Goal: Ask a question

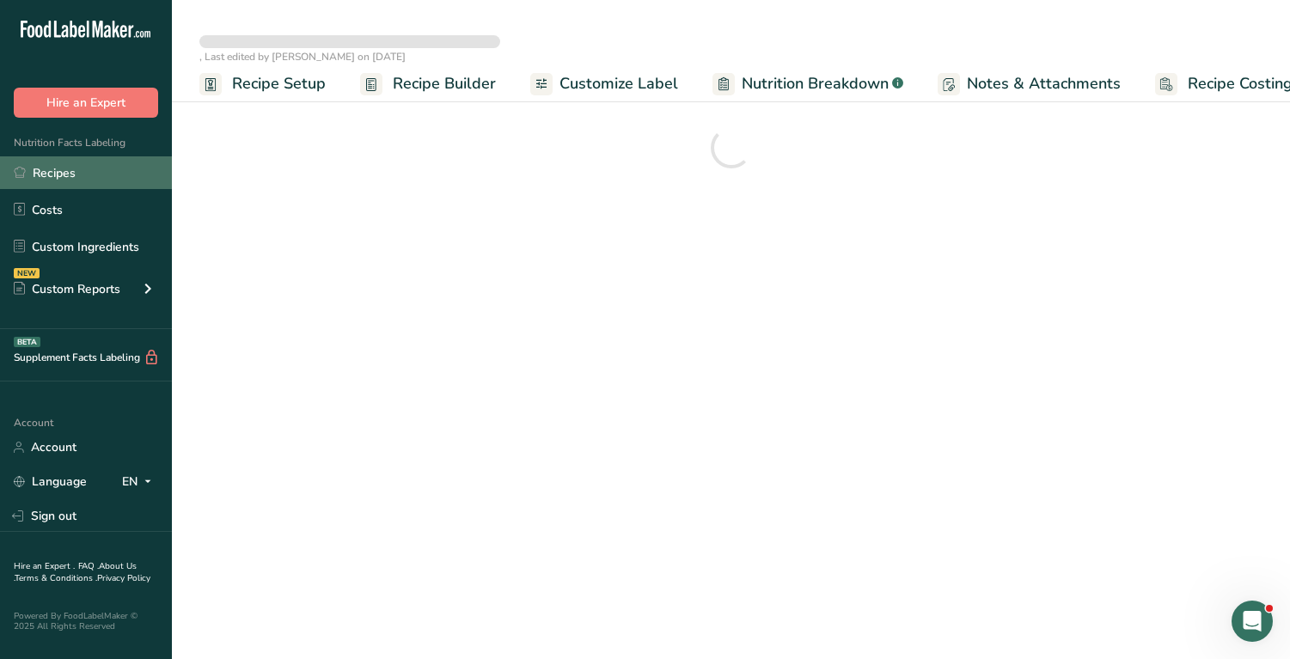
click at [68, 174] on link "Recipes" at bounding box center [86, 172] width 172 height 33
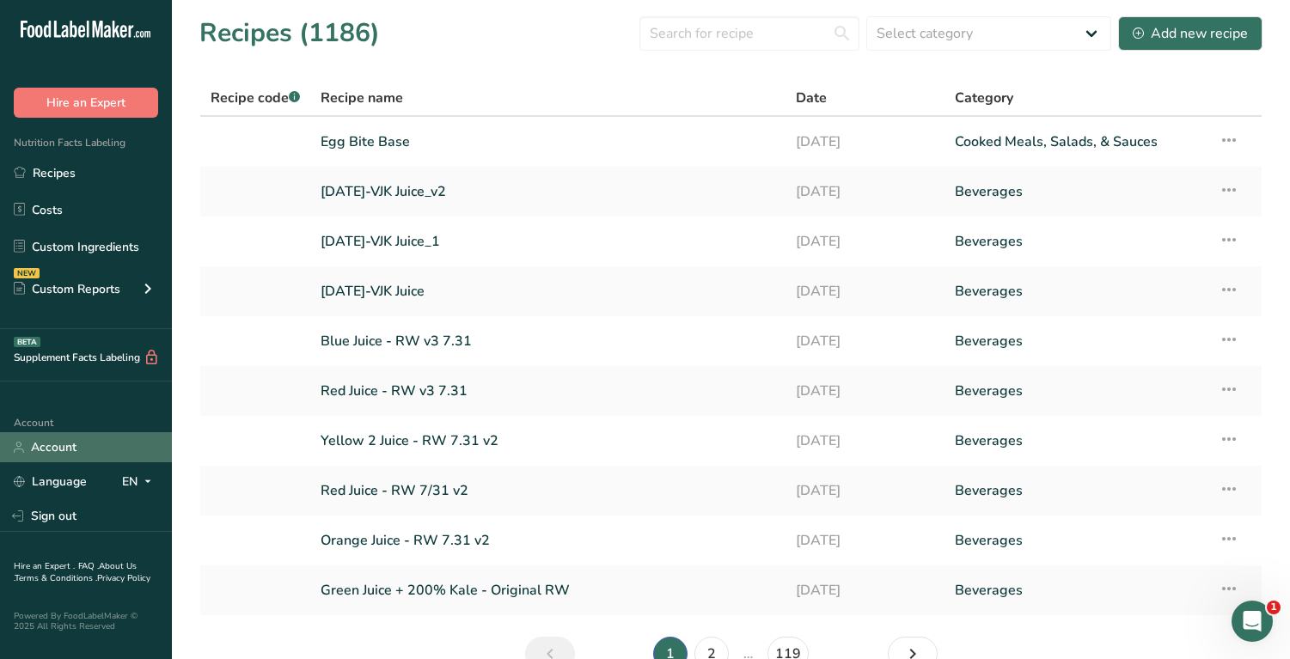
click at [78, 444] on link "Account" at bounding box center [86, 447] width 172 height 30
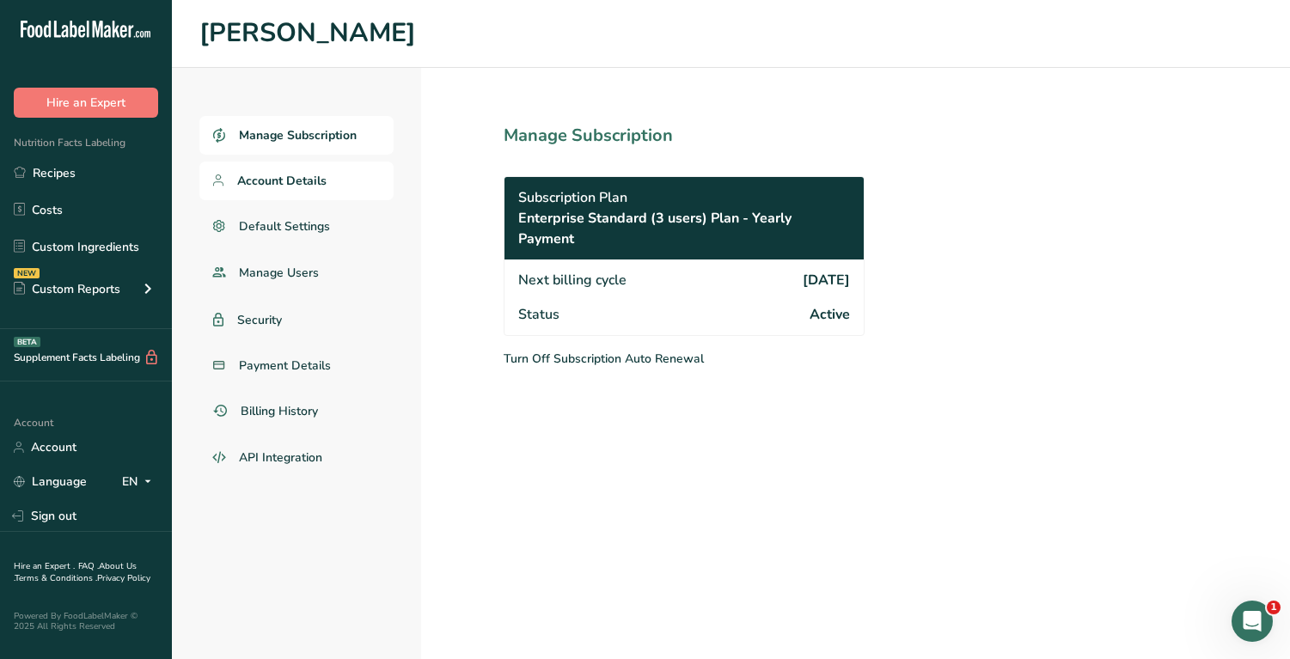
click at [315, 177] on span "Account Details" at bounding box center [281, 181] width 89 height 18
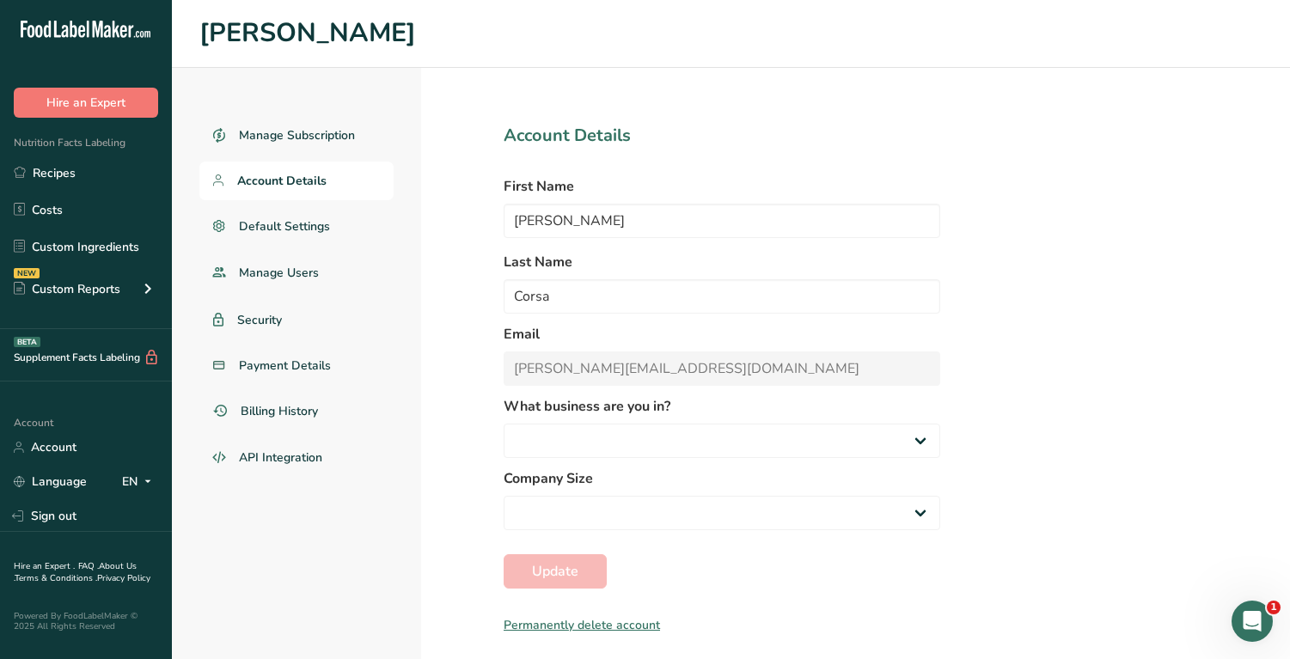
select select
select select "8"
select select "2"
click at [299, 211] on link "Default Settings" at bounding box center [296, 226] width 194 height 39
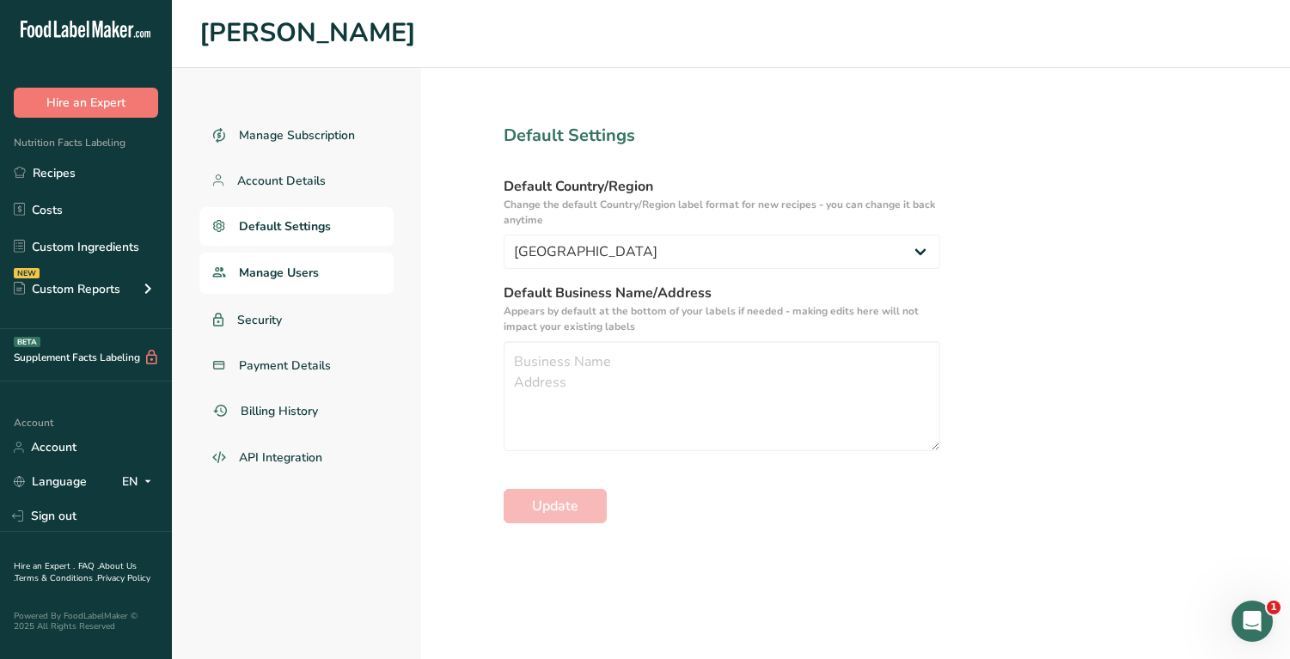
click at [305, 265] on span "Manage Users" at bounding box center [279, 273] width 80 height 18
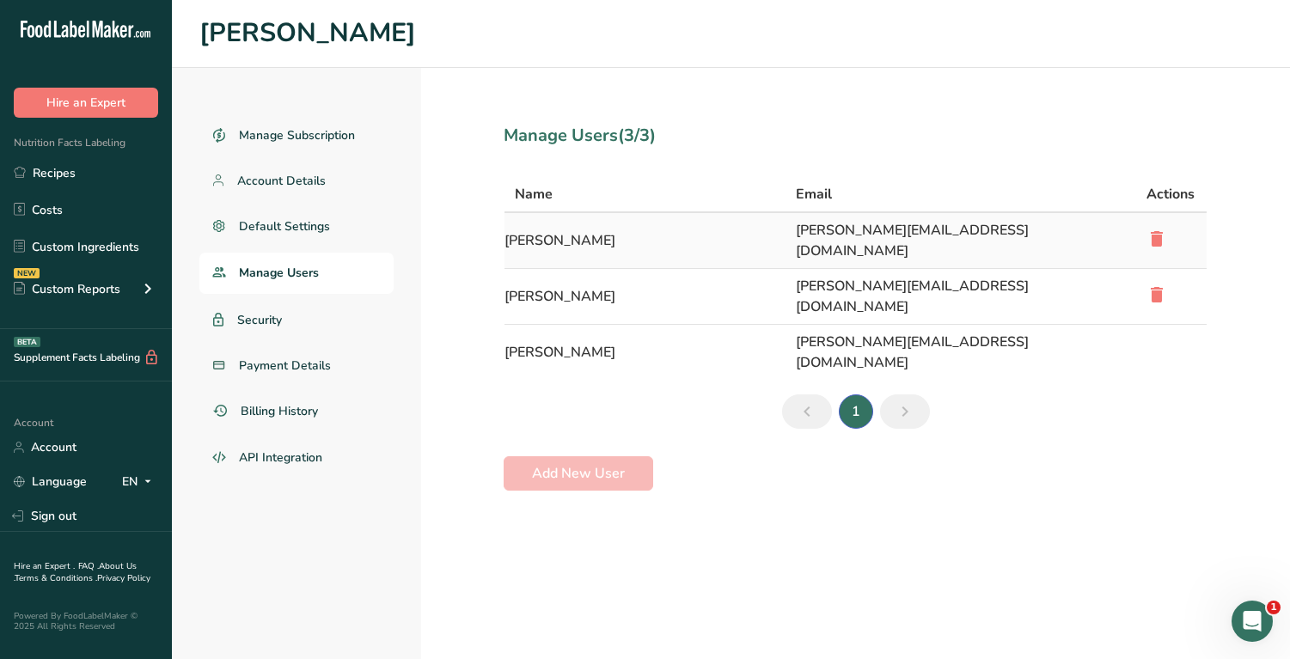
click at [656, 229] on td "[PERSON_NAME]" at bounding box center [644, 241] width 281 height 56
click at [551, 233] on td "[PERSON_NAME]" at bounding box center [644, 241] width 281 height 56
click at [872, 223] on td "[PERSON_NAME][EMAIL_ADDRESS][DOMAIN_NAME]" at bounding box center [960, 241] width 351 height 56
click at [300, 232] on span "Default Settings" at bounding box center [285, 226] width 92 height 18
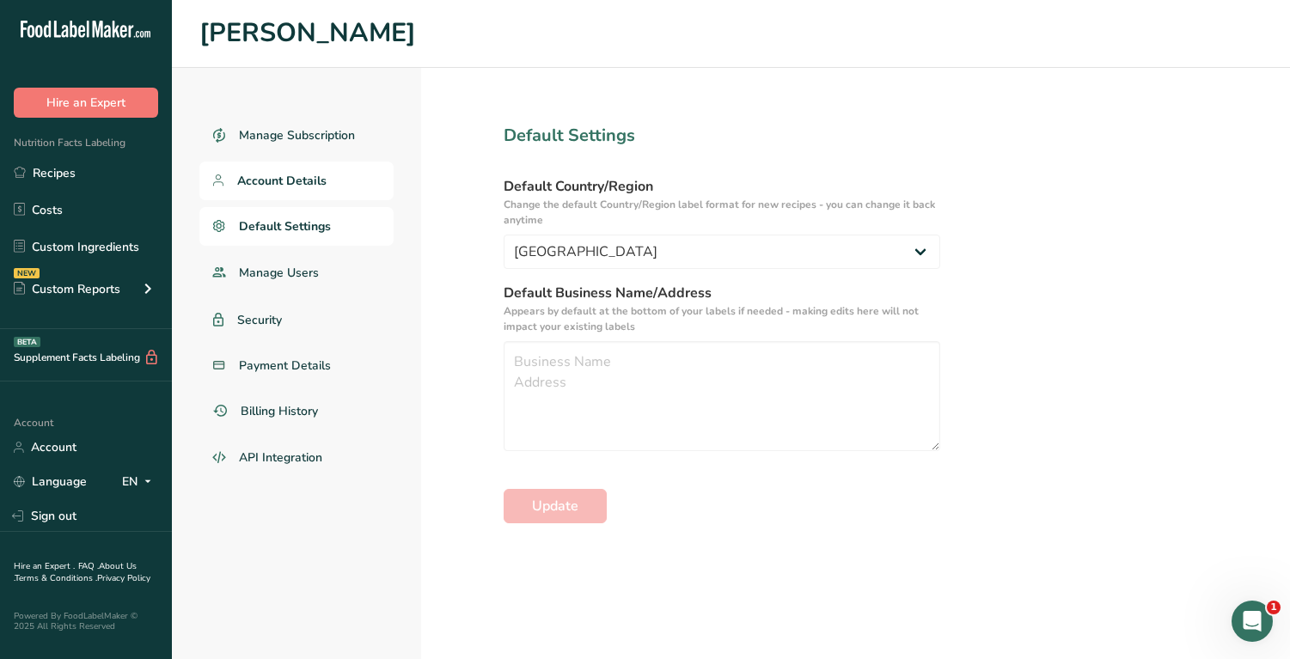
click at [320, 177] on span "Account Details" at bounding box center [281, 181] width 89 height 18
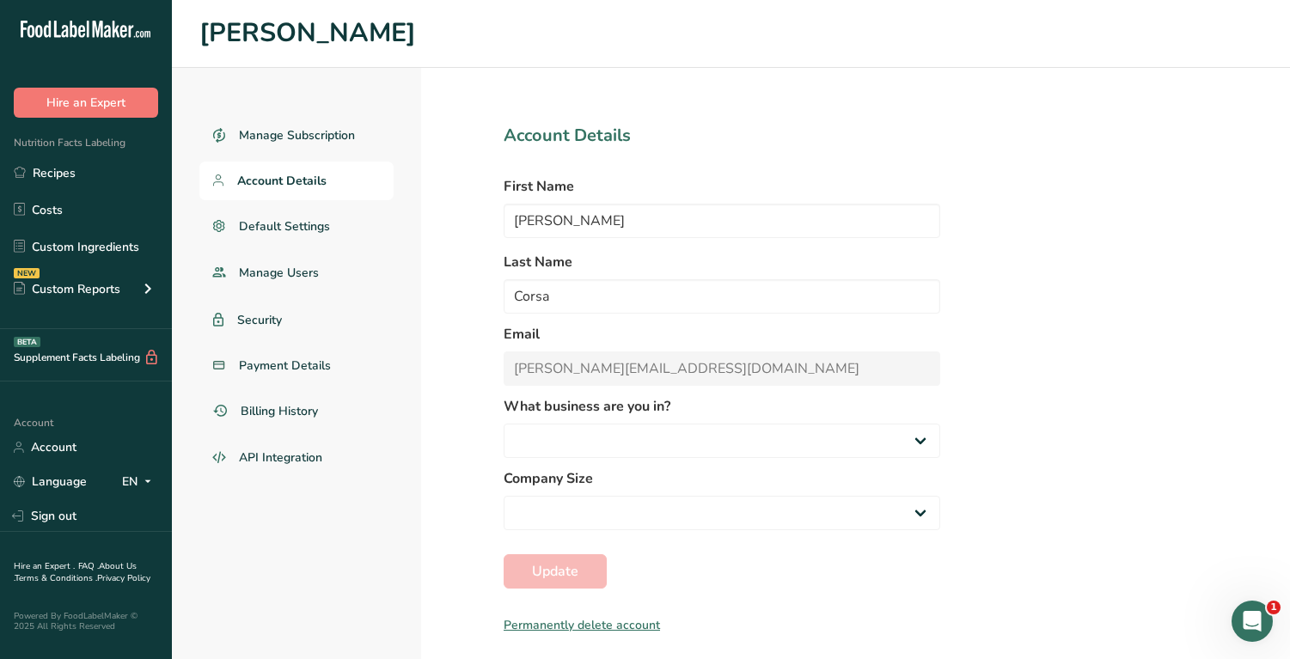
select select "8"
select select "2"
click at [345, 137] on span "Manage Subscription" at bounding box center [298, 135] width 118 height 18
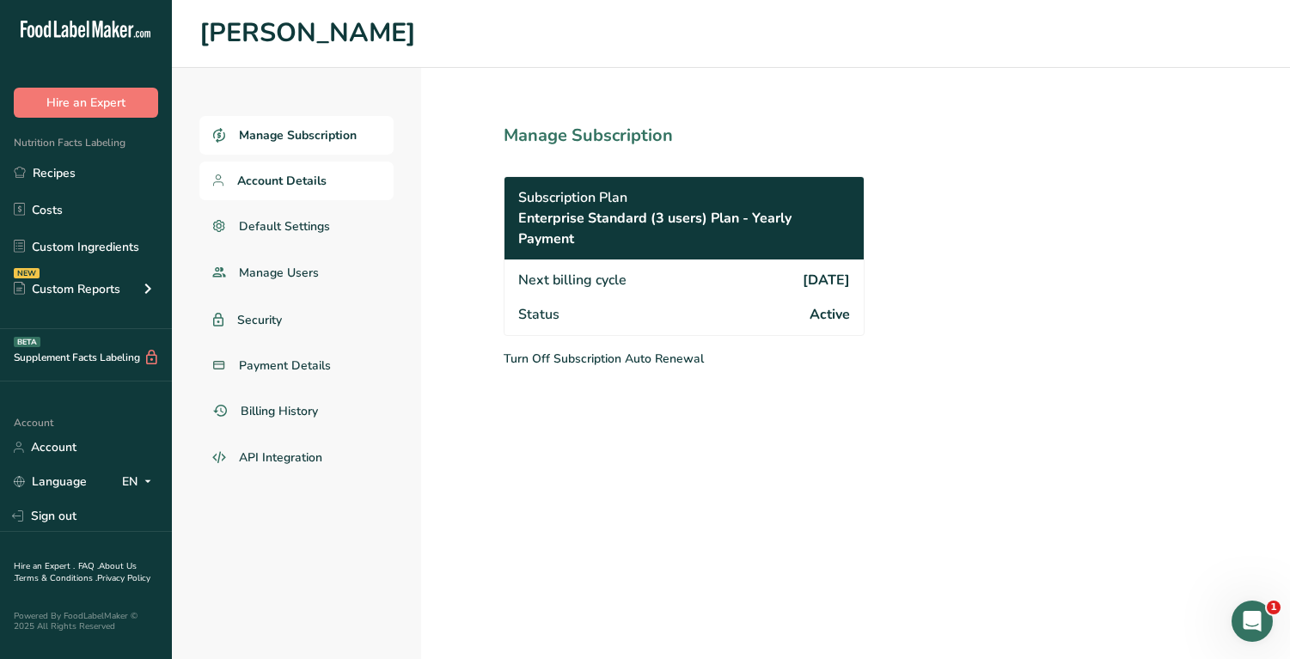
click at [331, 186] on link "Account Details" at bounding box center [296, 181] width 194 height 39
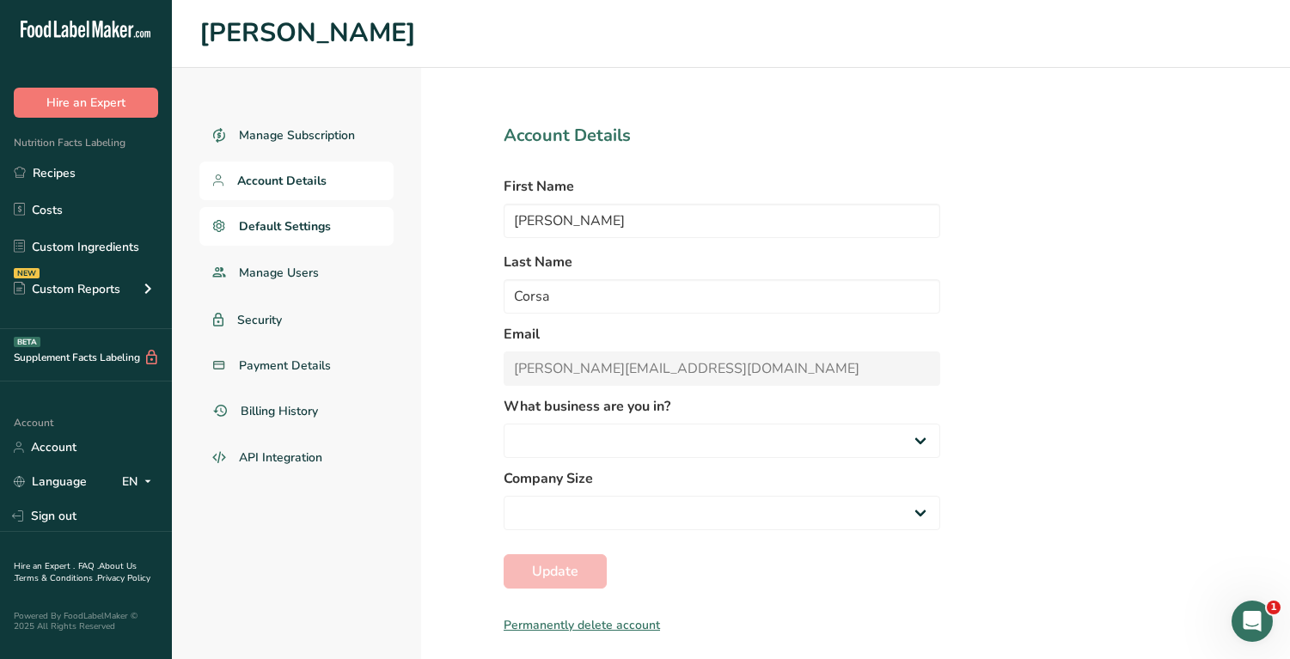
select select
select select "8"
select select "2"
click at [316, 232] on span "Default Settings" at bounding box center [285, 226] width 92 height 18
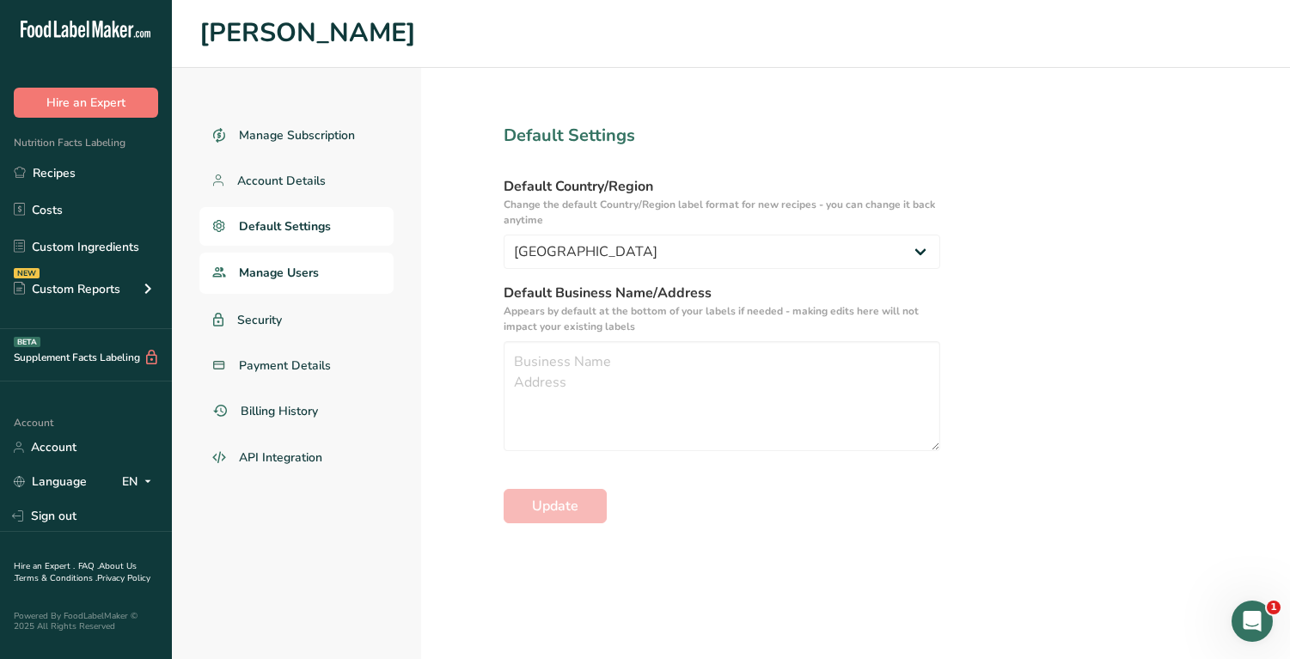
click at [285, 272] on span "Manage Users" at bounding box center [279, 273] width 80 height 18
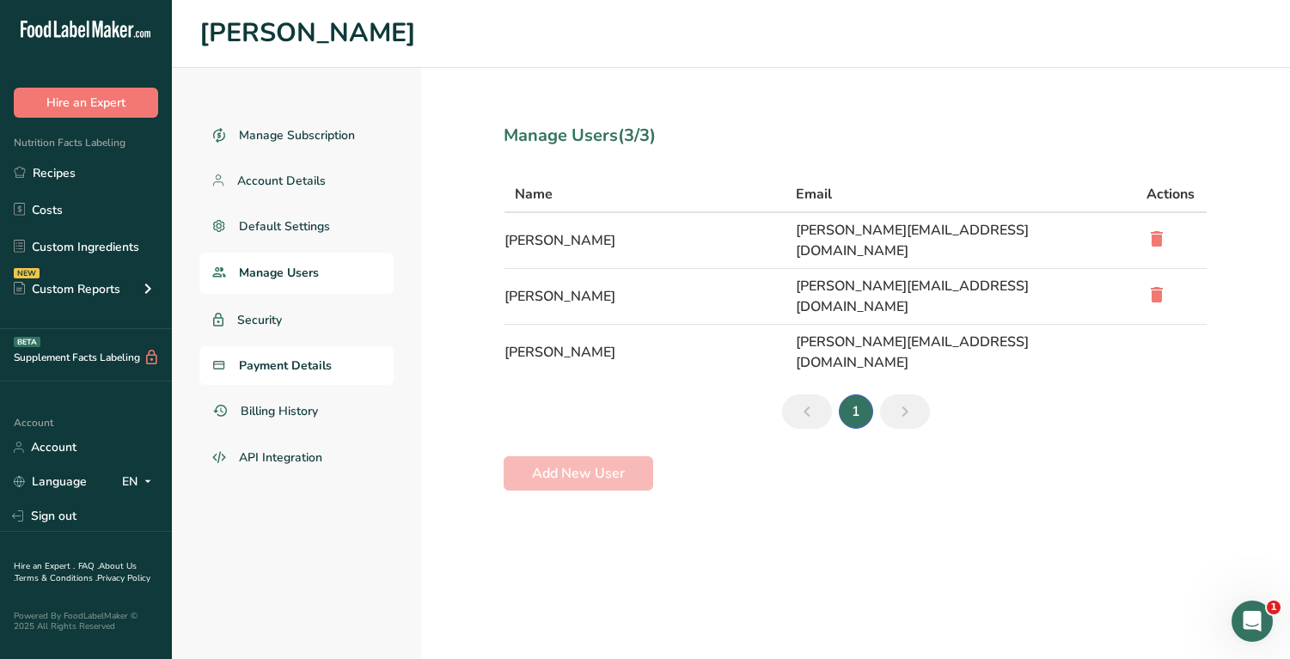
click at [290, 346] on link "Payment Details" at bounding box center [296, 365] width 194 height 39
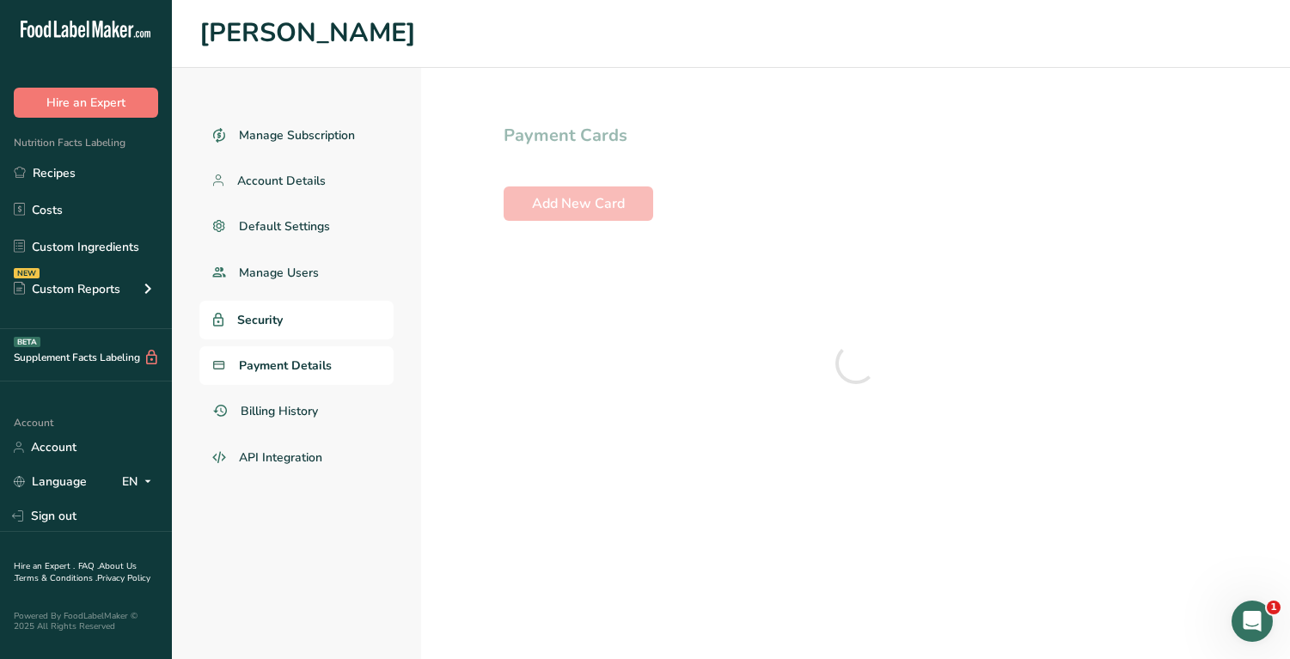
click at [296, 317] on link "Security" at bounding box center [296, 320] width 194 height 39
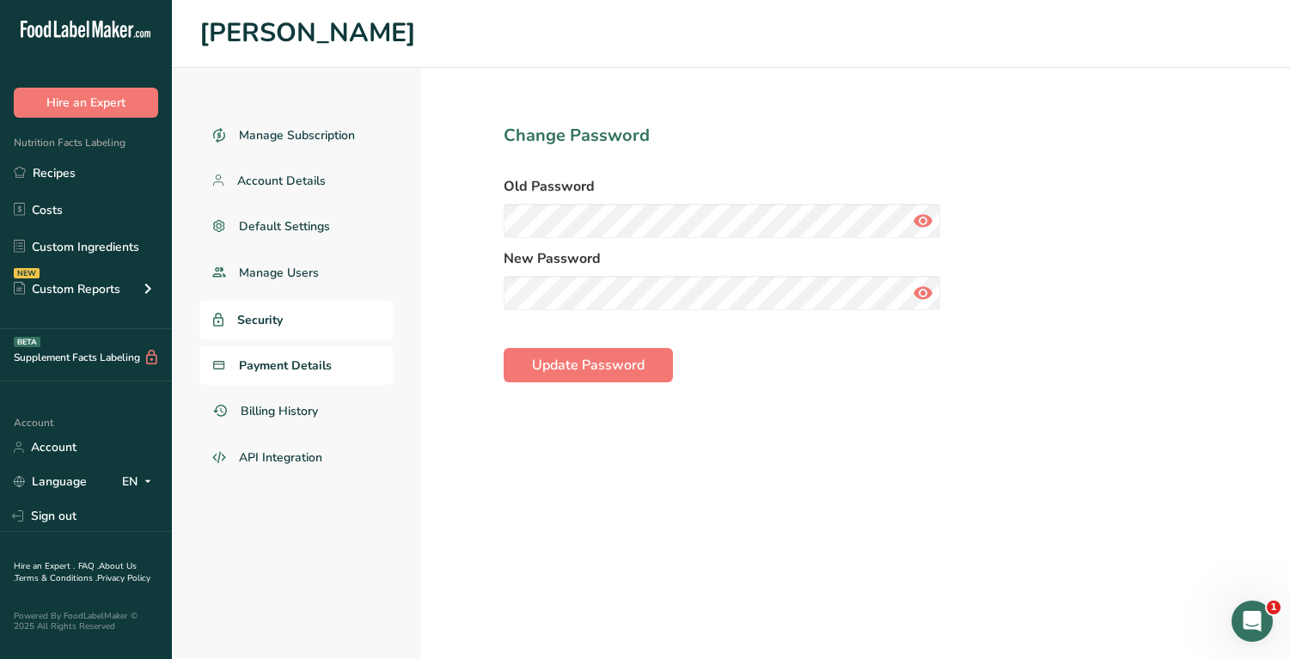
click at [292, 359] on span "Payment Details" at bounding box center [285, 366] width 93 height 18
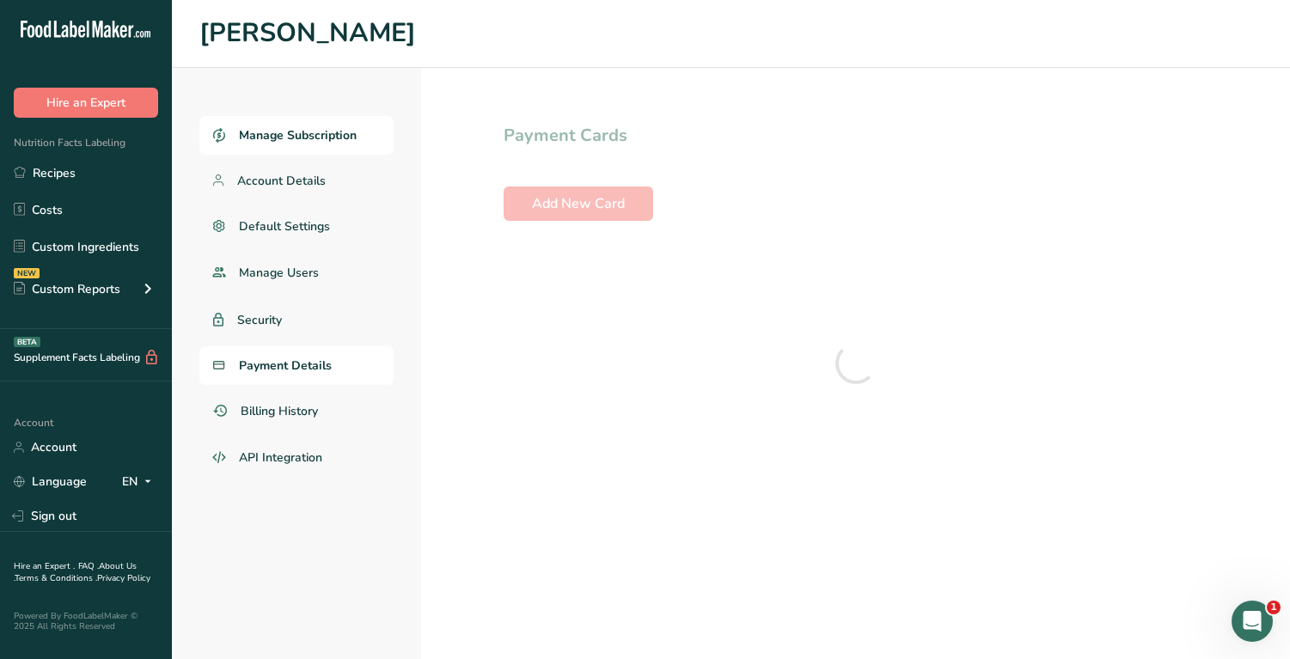
click at [296, 139] on span "Manage Subscription" at bounding box center [298, 135] width 118 height 18
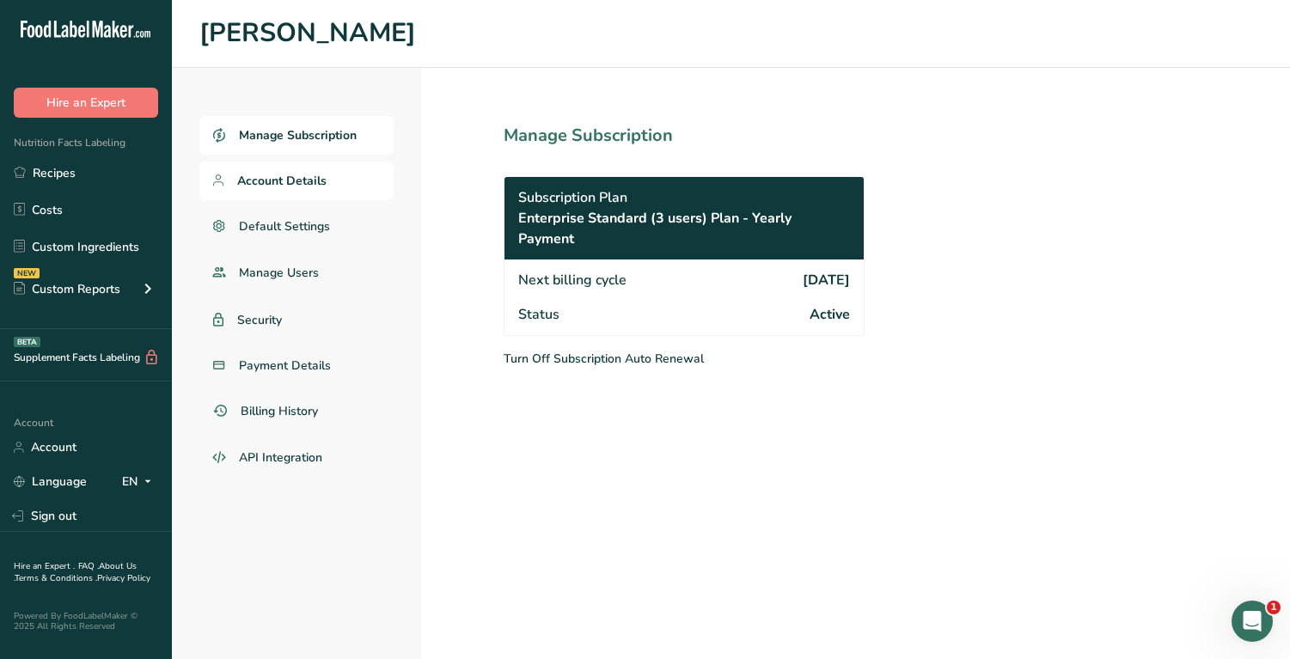
click at [293, 172] on span "Account Details" at bounding box center [281, 181] width 89 height 18
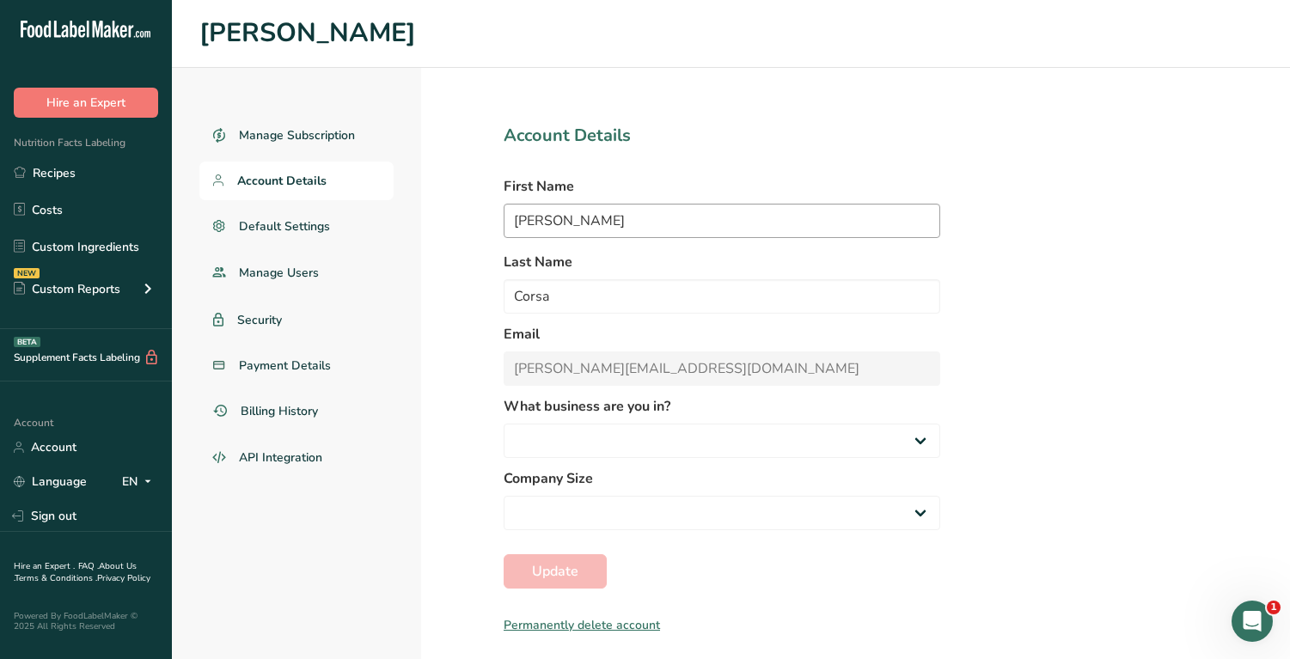
select select
select select "8"
select select "2"
click at [262, 221] on span "Default Settings" at bounding box center [285, 226] width 92 height 18
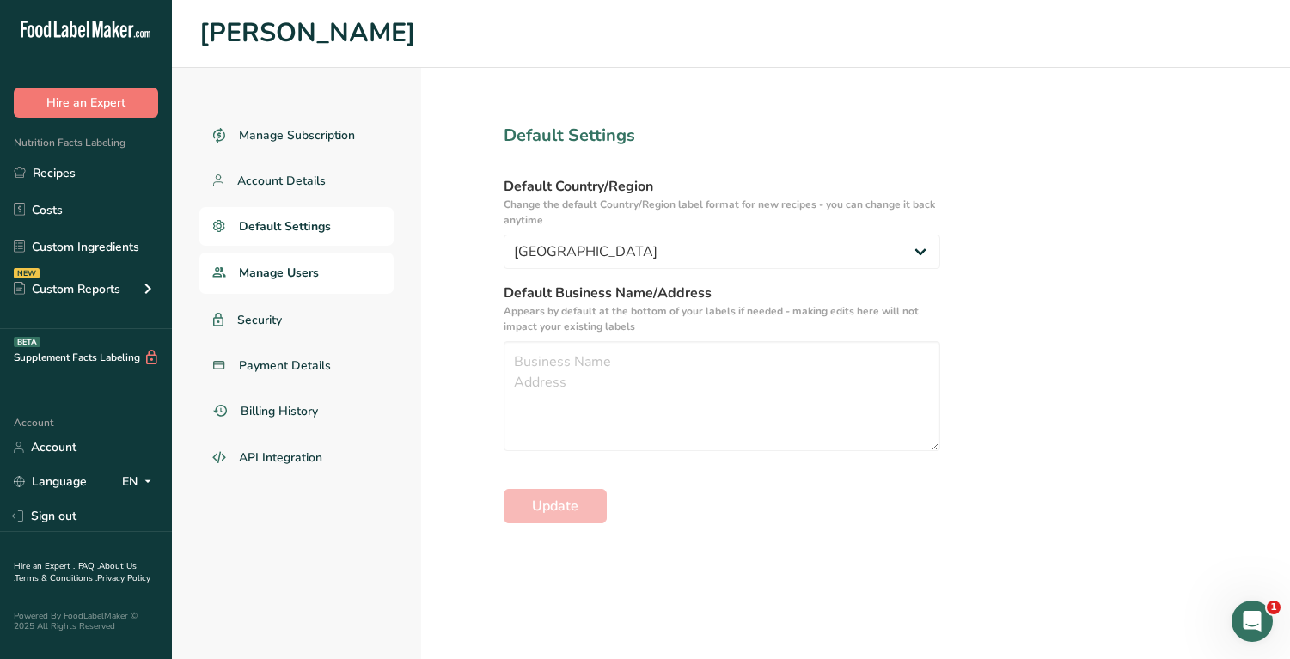
click at [283, 271] on span "Manage Users" at bounding box center [279, 273] width 80 height 18
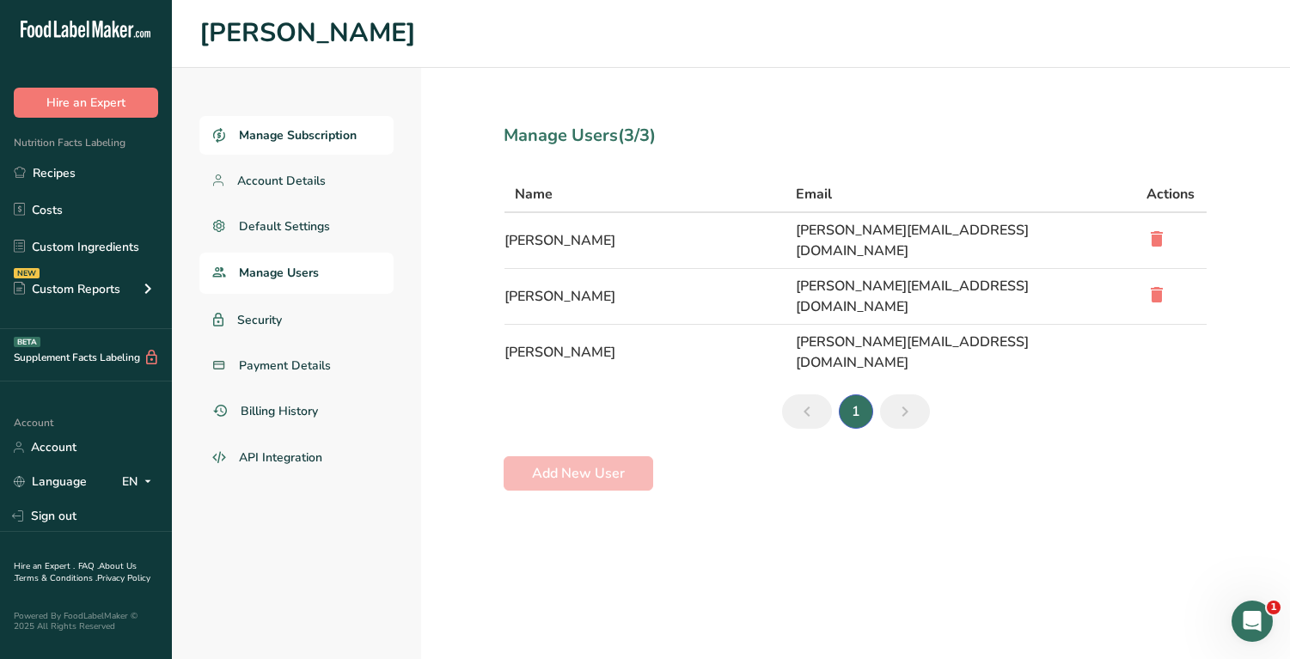
click at [295, 128] on span "Manage Subscription" at bounding box center [298, 135] width 118 height 18
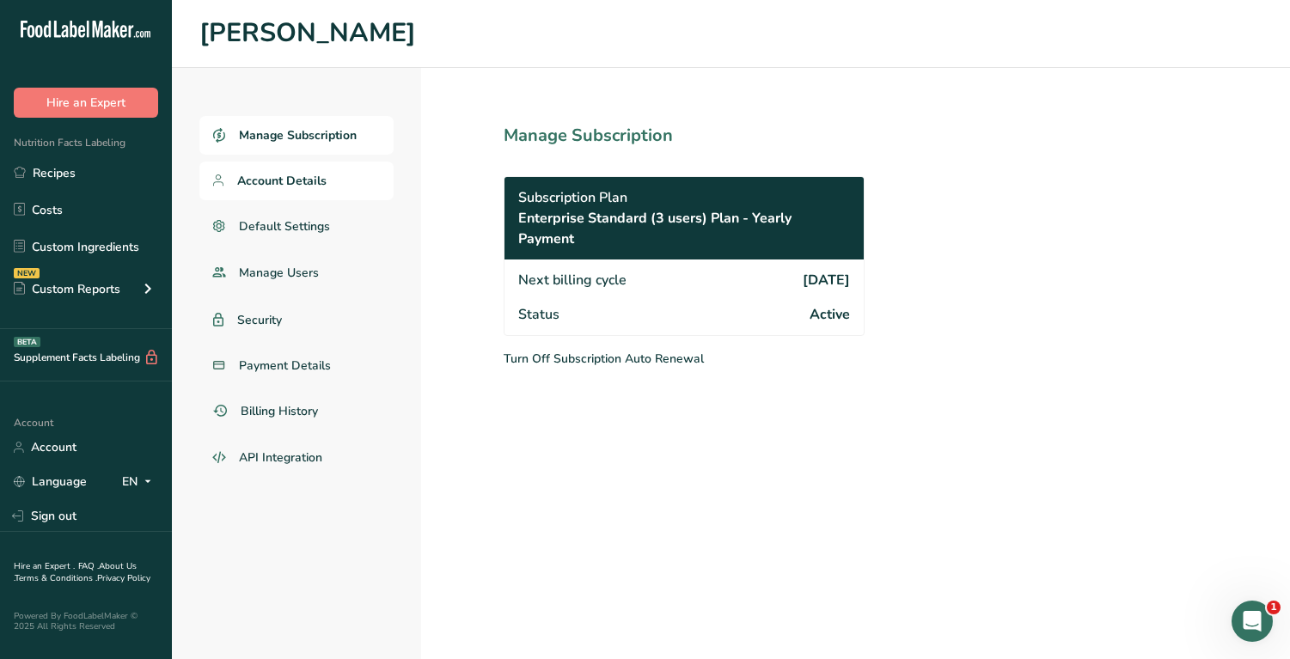
click at [281, 187] on span "Account Details" at bounding box center [281, 181] width 89 height 18
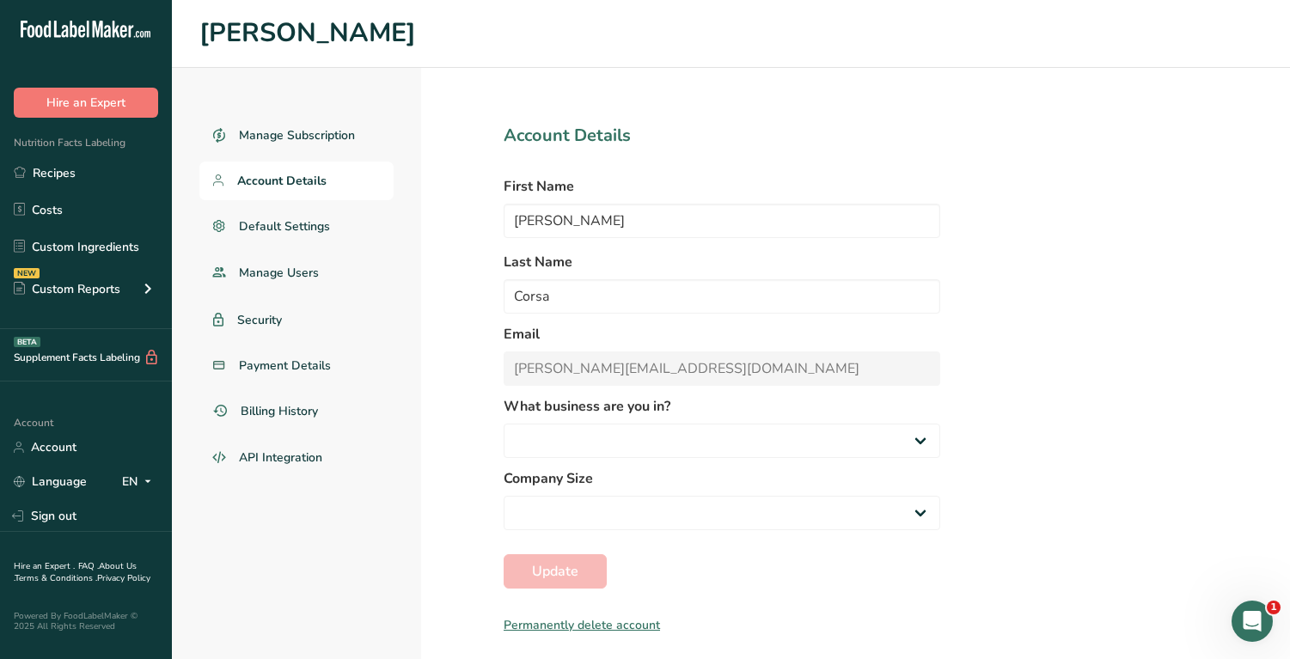
select select
select select "8"
select select "2"
click at [289, 222] on span "Default Settings" at bounding box center [285, 226] width 92 height 18
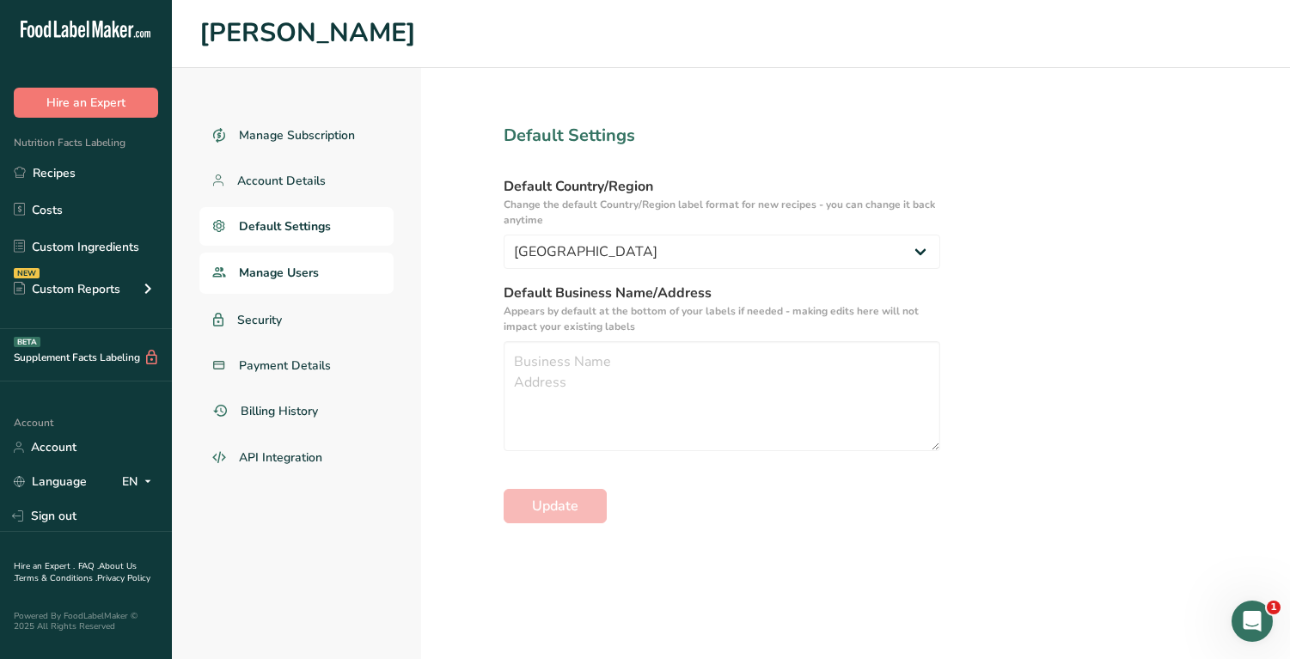
click at [295, 263] on link "Manage Users" at bounding box center [296, 273] width 194 height 41
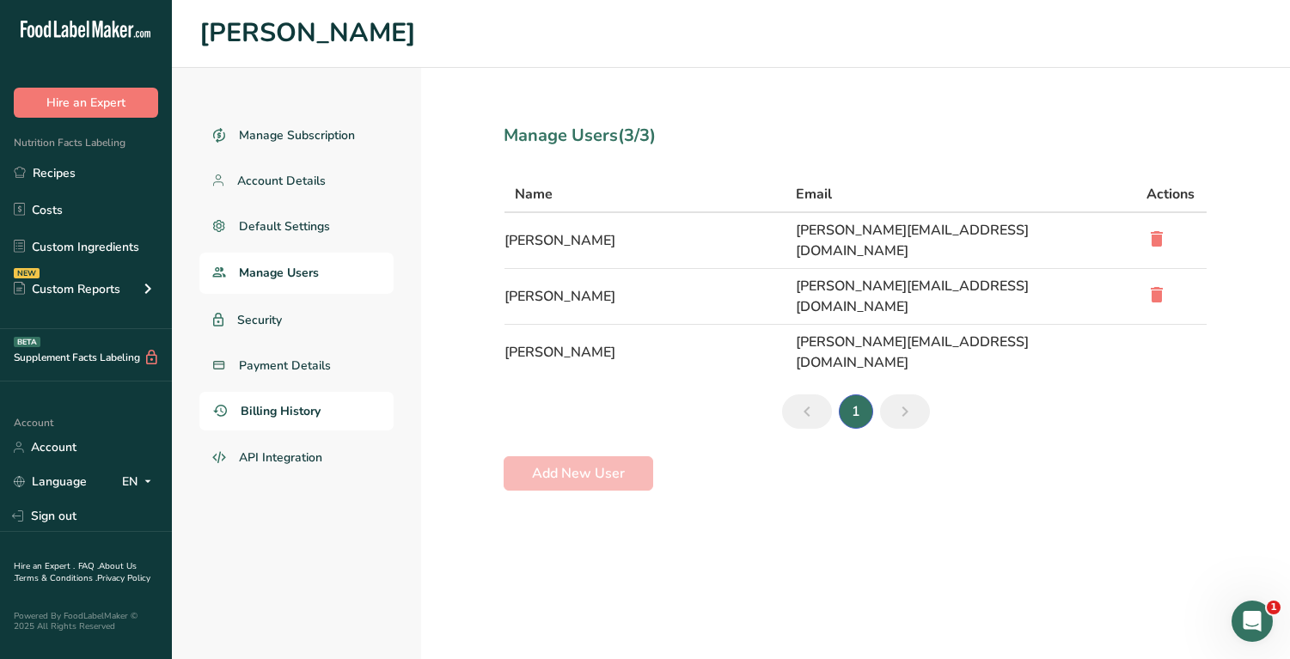
click at [318, 416] on span "Billing History" at bounding box center [281, 411] width 80 height 18
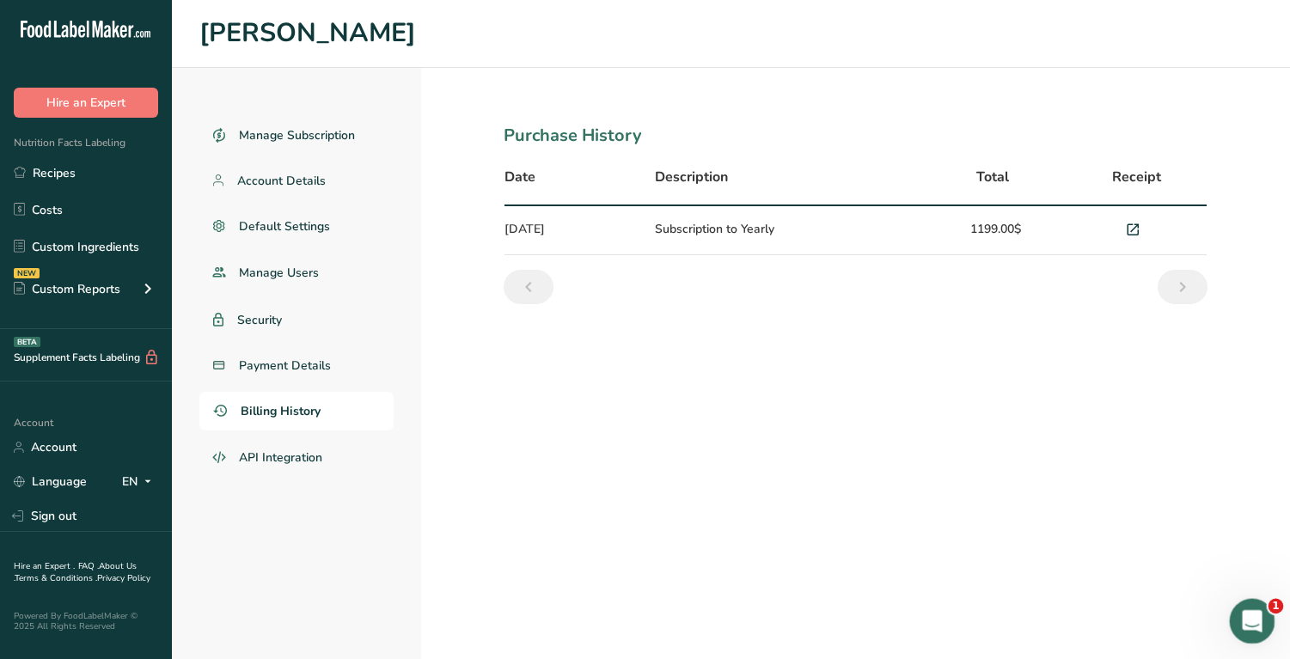
click at [1252, 627] on icon "Open Intercom Messenger" at bounding box center [1250, 619] width 28 height 28
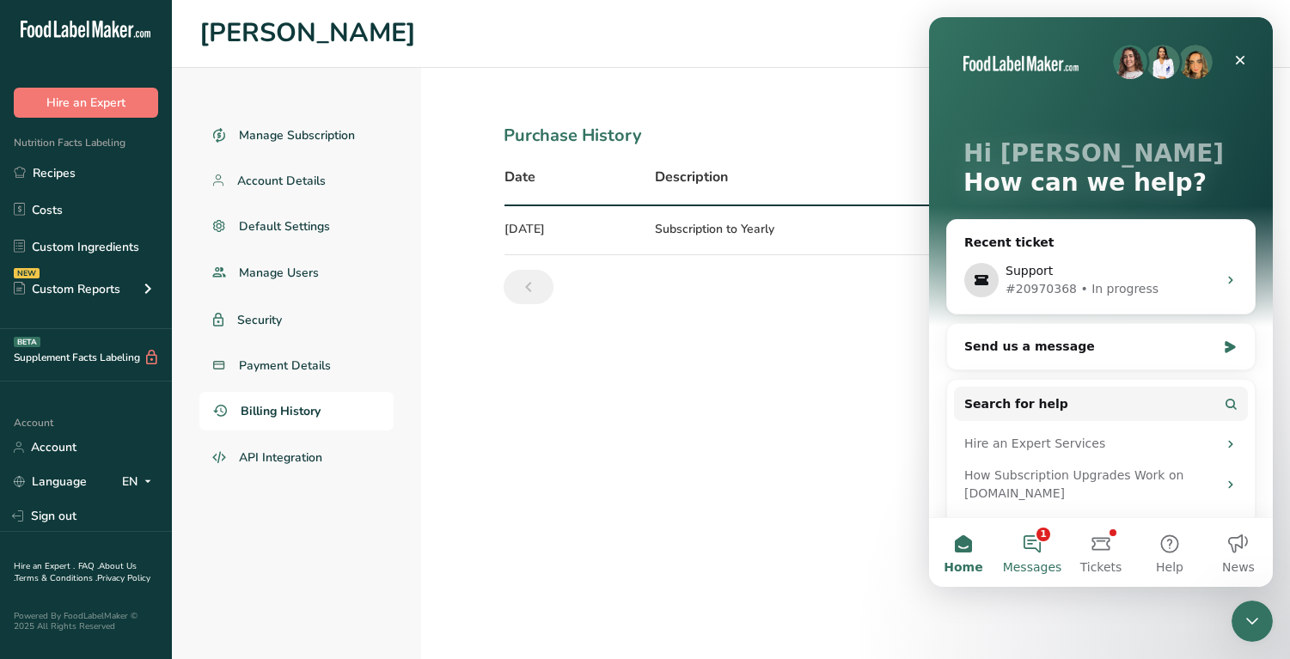
click at [1040, 546] on button "1 Messages" at bounding box center [1032, 552] width 69 height 69
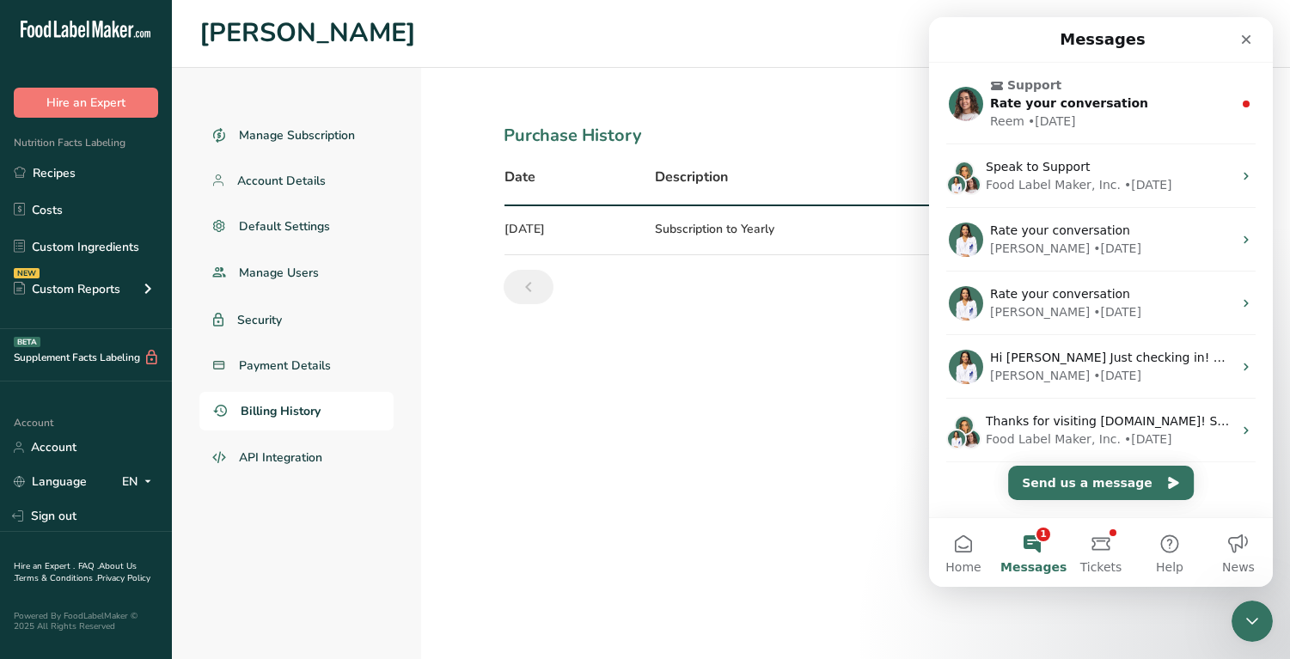
click at [1261, 46] on nav "Messages" at bounding box center [1101, 40] width 344 height 46
click at [721, 448] on section "Purchase History Date Description Total Receipt [DATE] Subscription to Yearly 1…" at bounding box center [855, 363] width 869 height 591
click at [1250, 31] on div "Close" at bounding box center [1245, 39] width 31 height 31
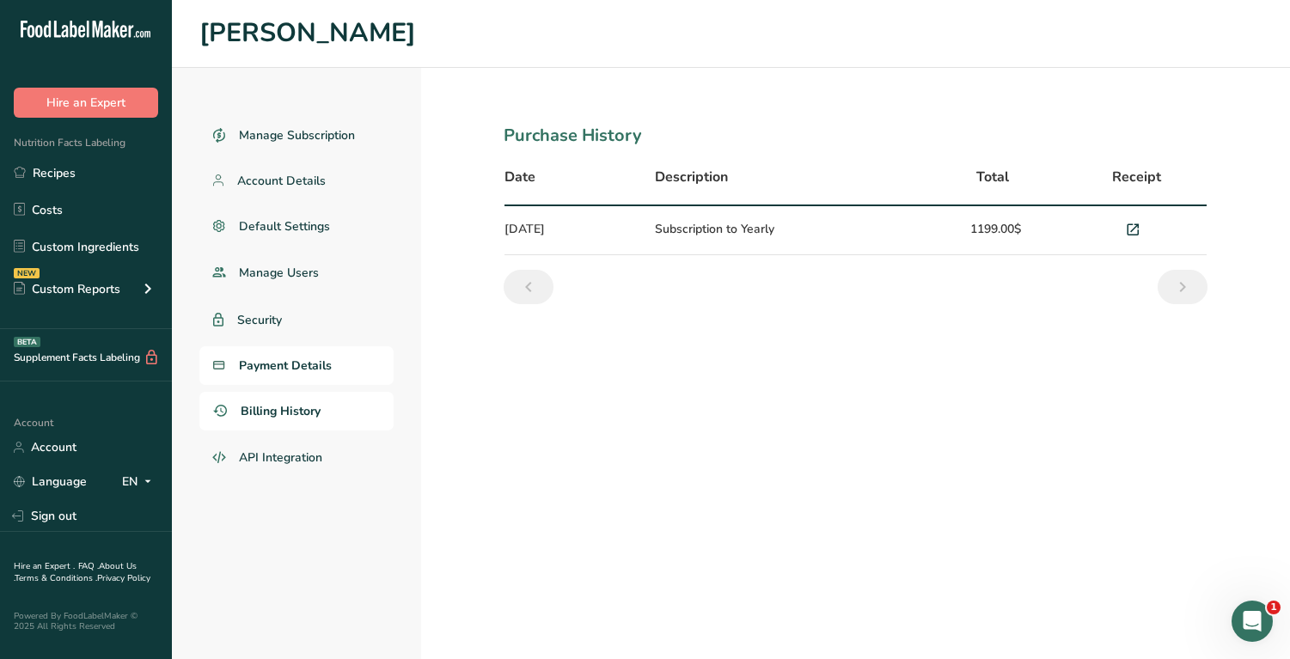
click at [299, 363] on span "Payment Details" at bounding box center [285, 366] width 93 height 18
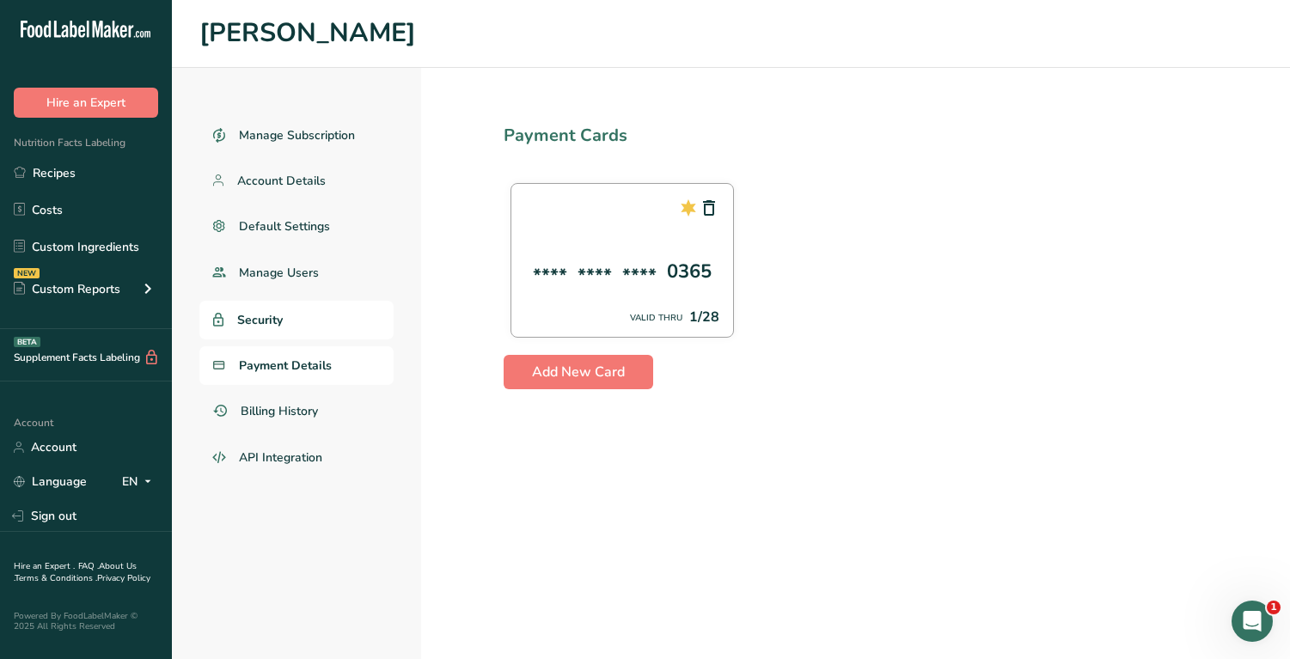
click at [277, 320] on span "Security" at bounding box center [260, 320] width 46 height 18
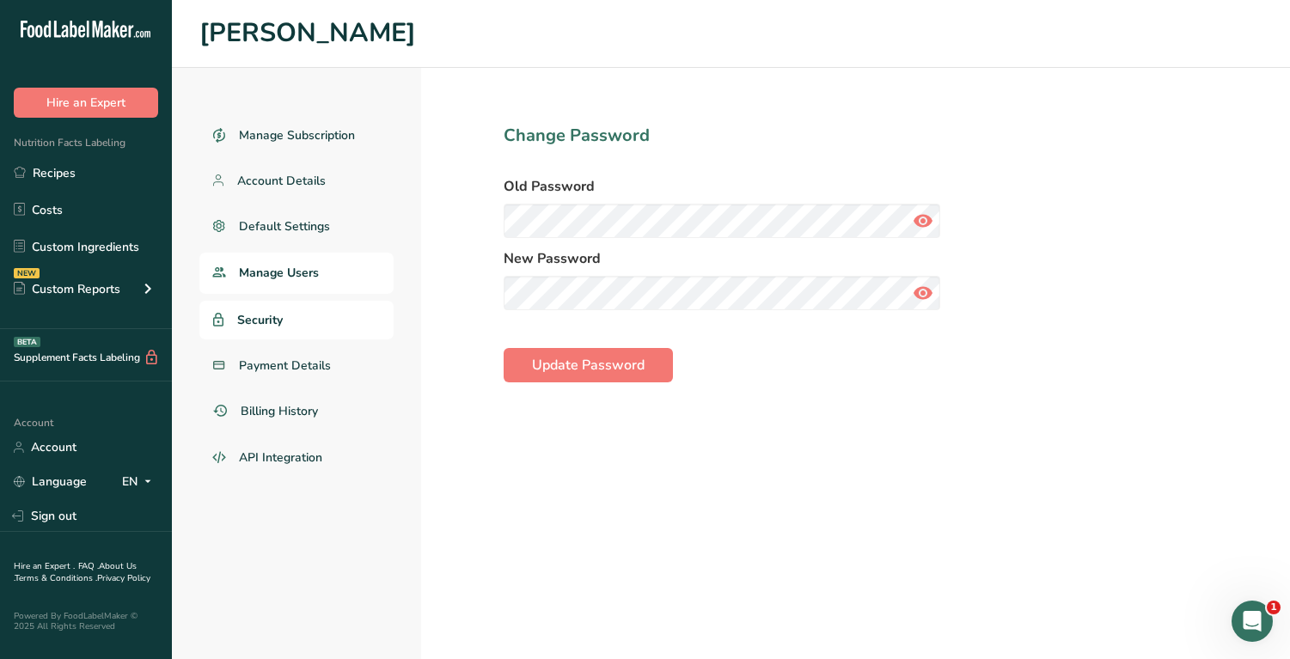
click at [298, 258] on link "Manage Users" at bounding box center [296, 273] width 194 height 41
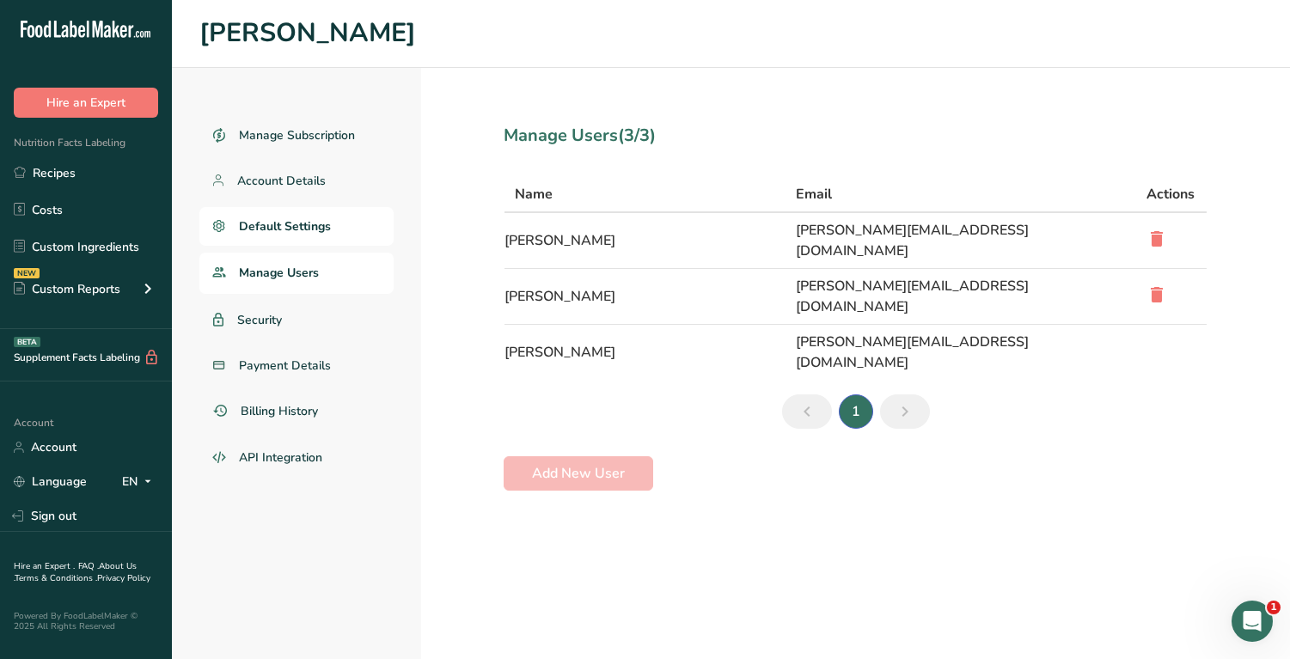
click at [318, 213] on link "Default Settings" at bounding box center [296, 226] width 194 height 39
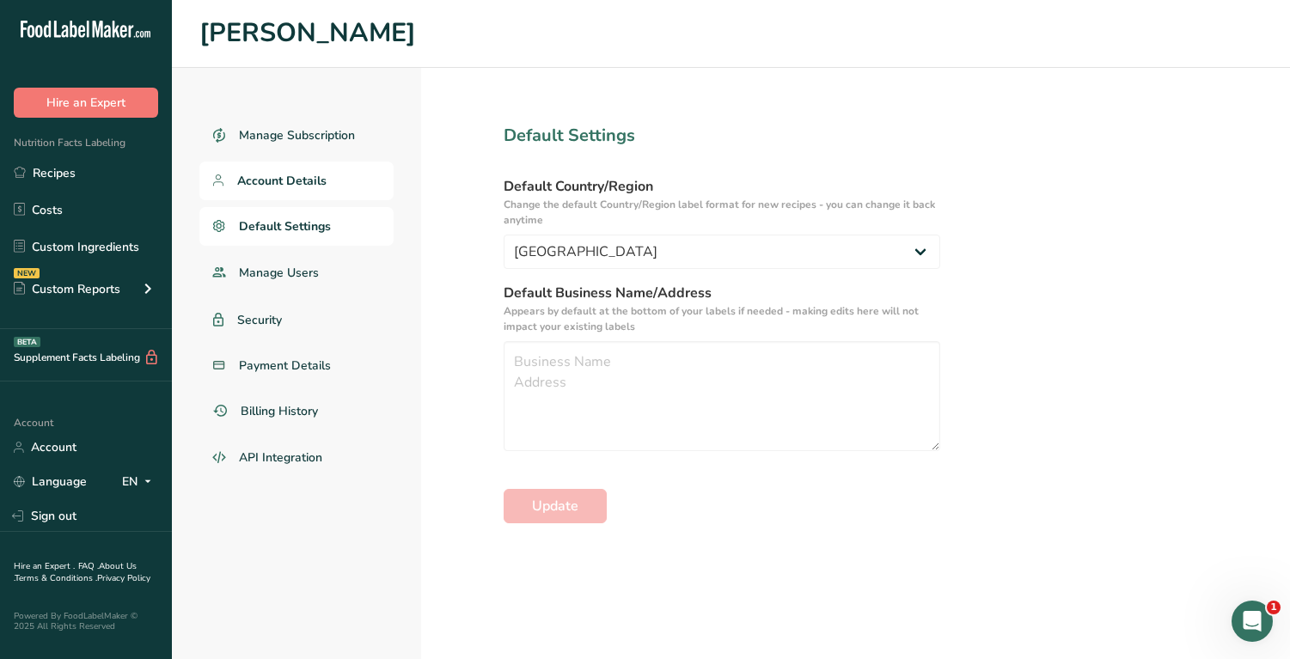
click at [308, 172] on span "Account Details" at bounding box center [281, 181] width 89 height 18
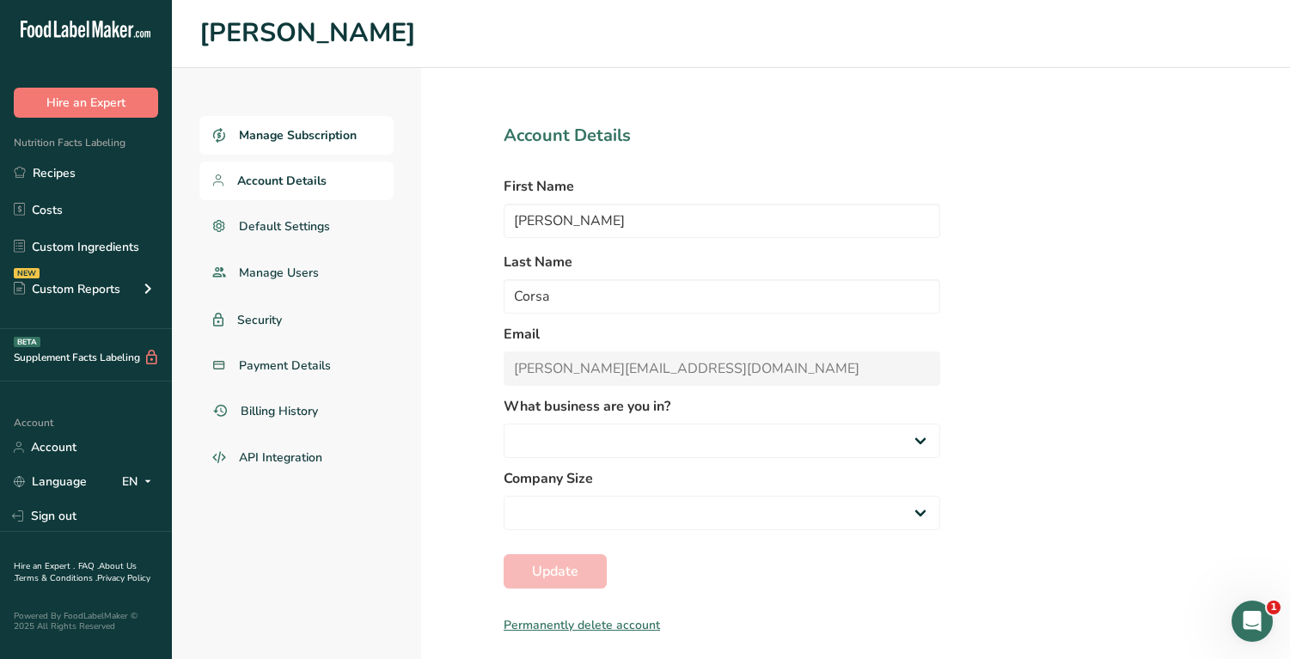
select select "8"
select select "2"
click at [332, 143] on link "Manage Subscription" at bounding box center [296, 135] width 194 height 39
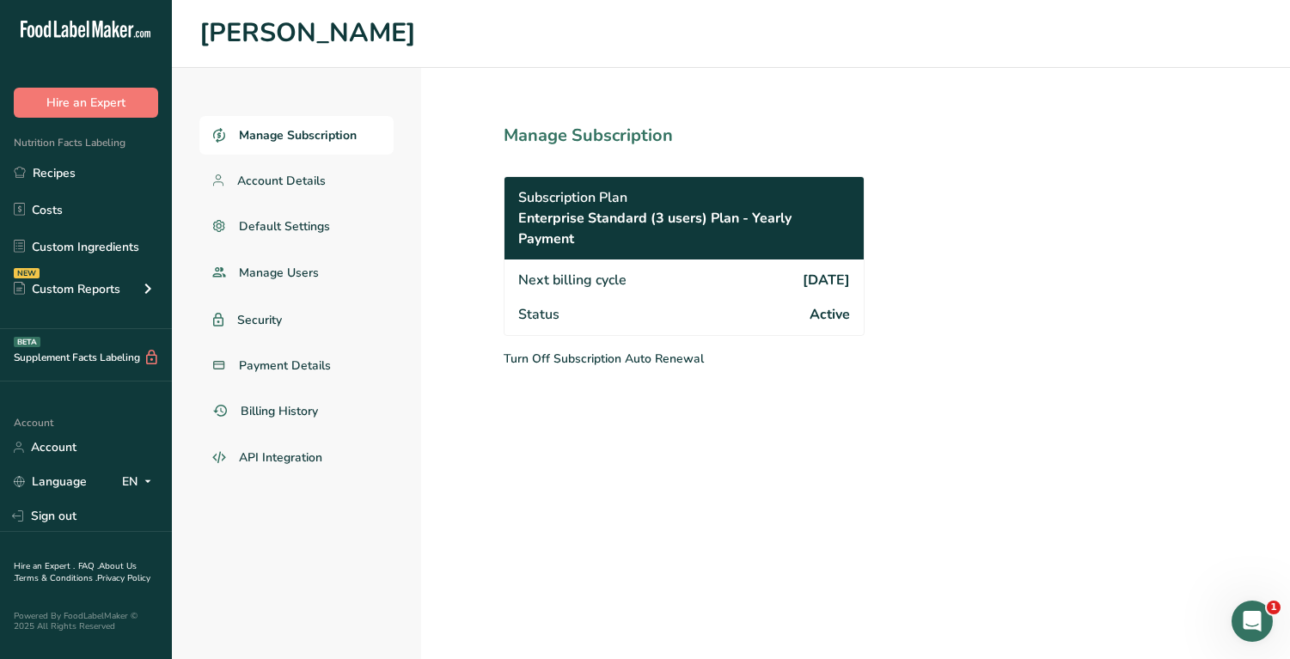
drag, startPoint x: 535, startPoint y: 217, endPoint x: 728, endPoint y: 238, distance: 193.6
click at [728, 238] on span "Enterprise Standard (3 users) Plan - Yearly Payment" at bounding box center [684, 228] width 332 height 41
copy span "Enterprise Standard (3 users) Plan - Yearly Payment"
drag, startPoint x: 1247, startPoint y: 616, endPoint x: 2452, endPoint y: 1205, distance: 1341.8
click at [1247, 616] on icon "Open Intercom Messenger" at bounding box center [1250, 619] width 28 height 28
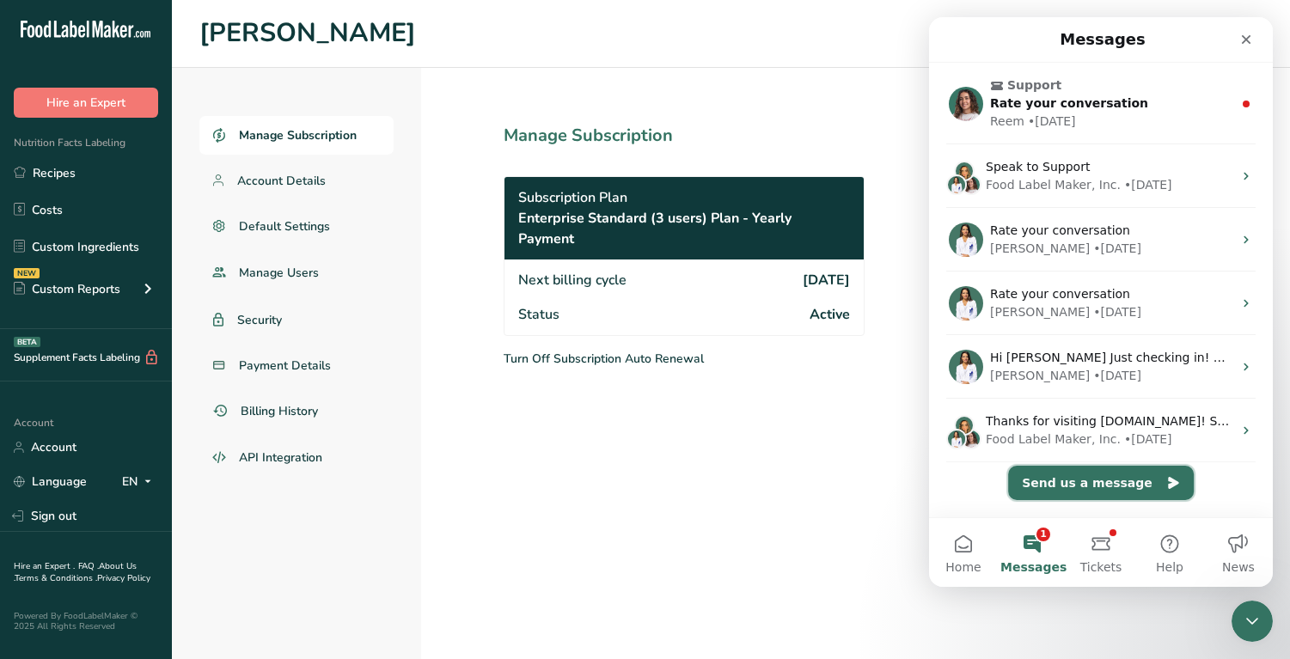
click at [1068, 485] on button "Send us a message" at bounding box center [1101, 483] width 186 height 34
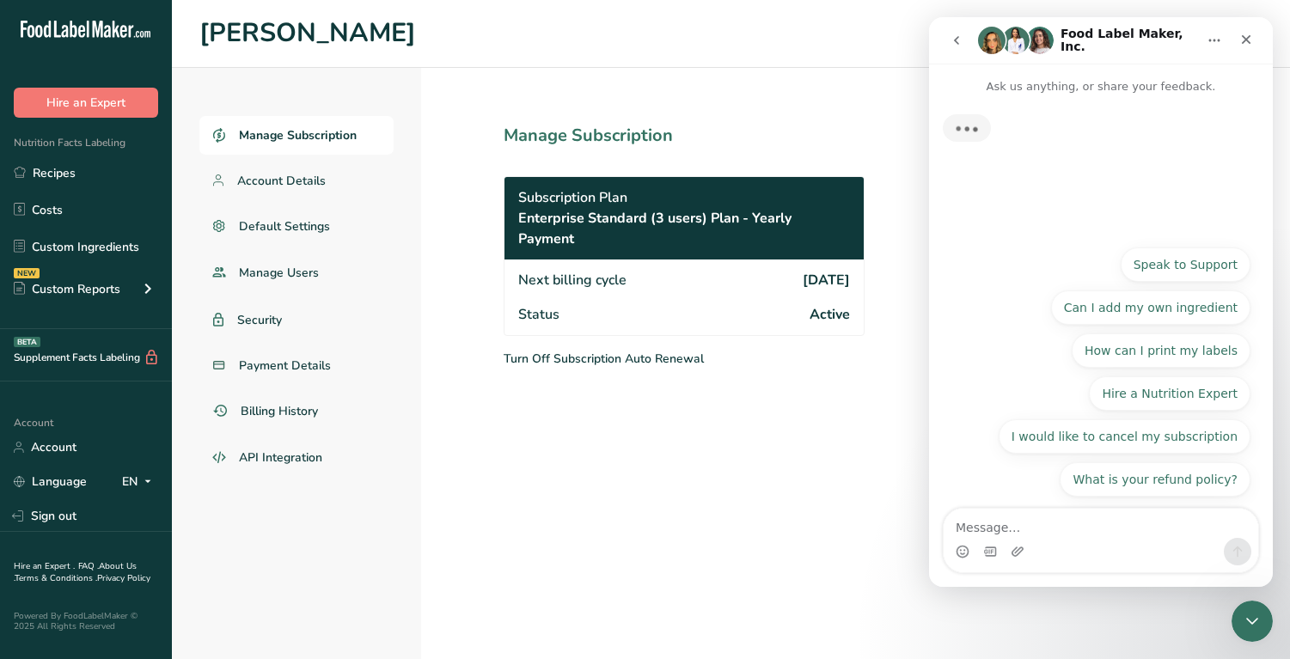
click at [998, 551] on div "Intercom messenger" at bounding box center [1100, 551] width 314 height 27
click at [998, 516] on textarea "Message…" at bounding box center [1100, 523] width 314 height 29
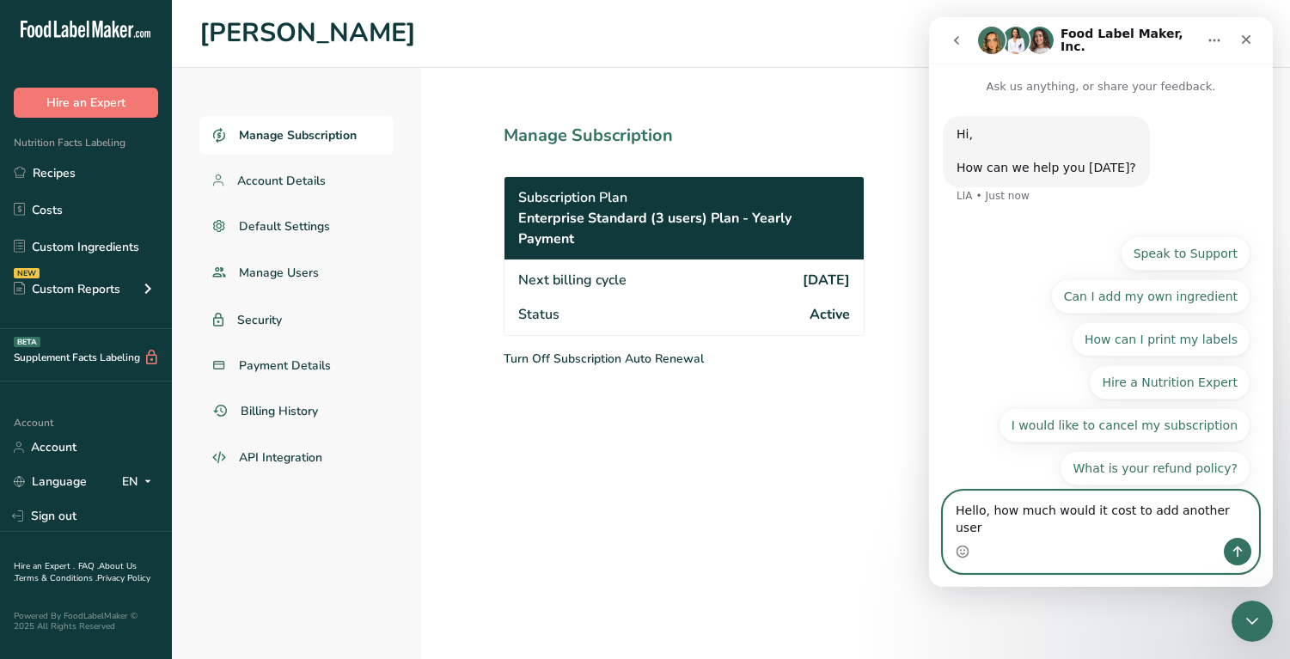
type textarea "Hello, how much would it cost to add another user?"
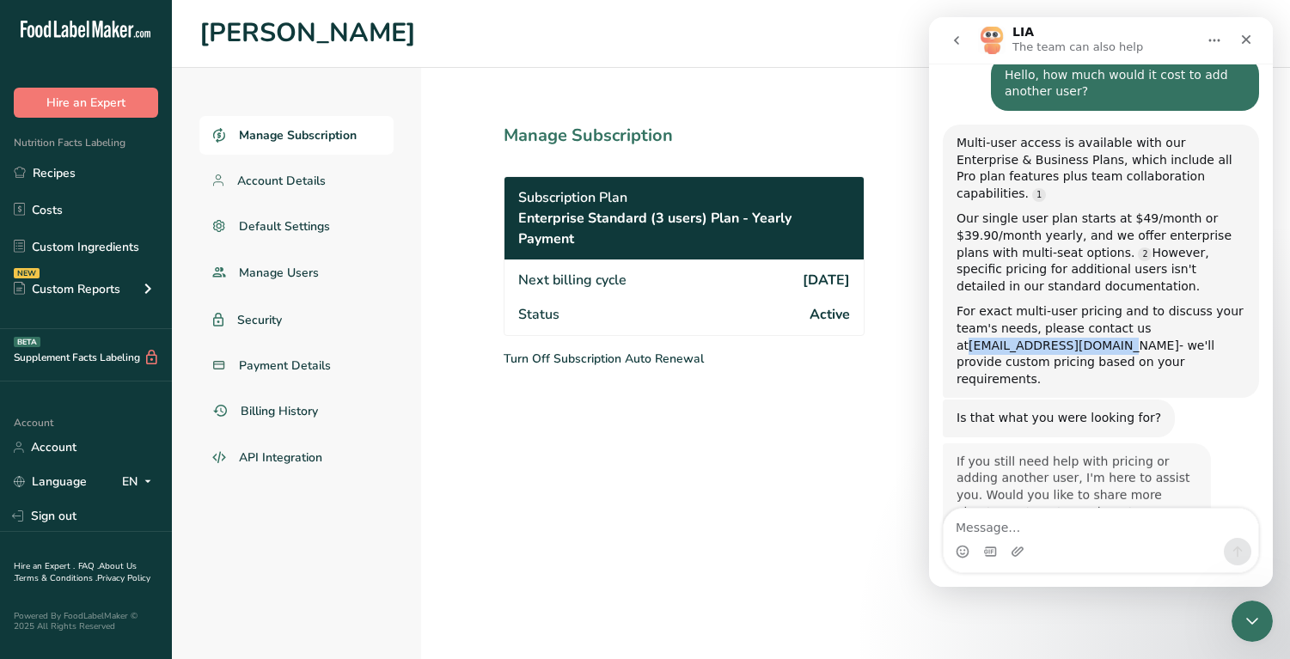
scroll to position [165, 0]
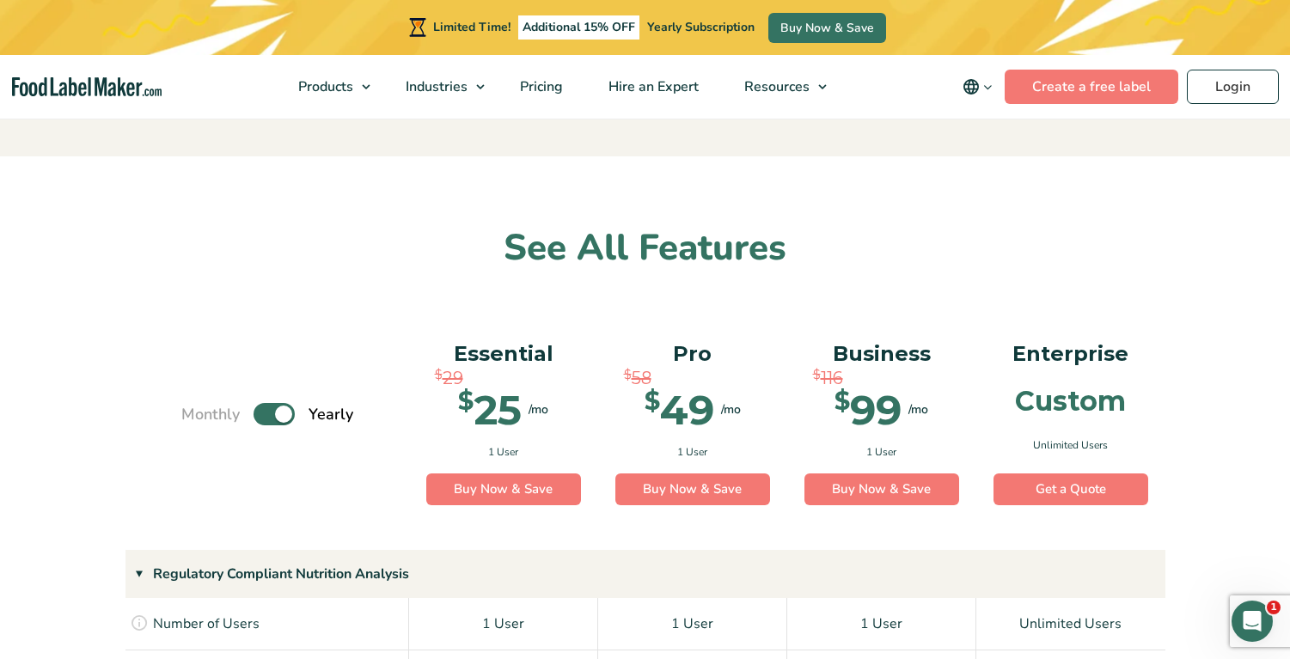
scroll to position [999, 0]
